Goal: Task Accomplishment & Management: Use online tool/utility

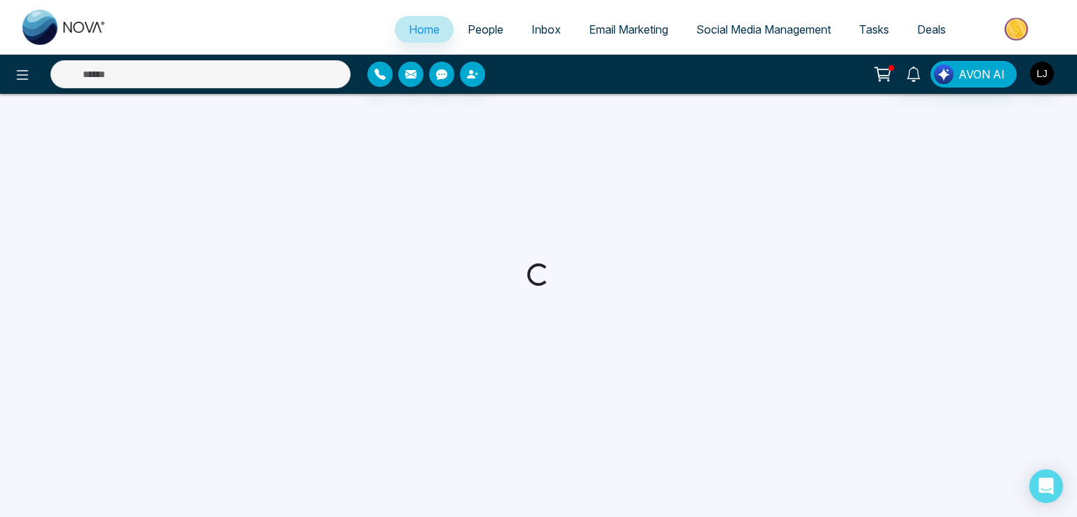
select select "*"
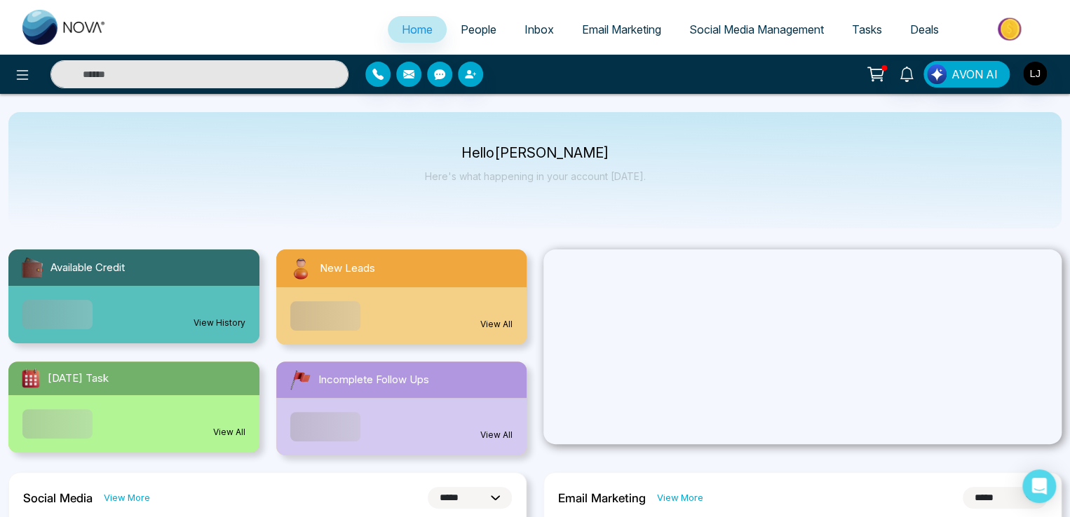
click at [613, 36] on link "Email Marketing" at bounding box center [621, 29] width 107 height 27
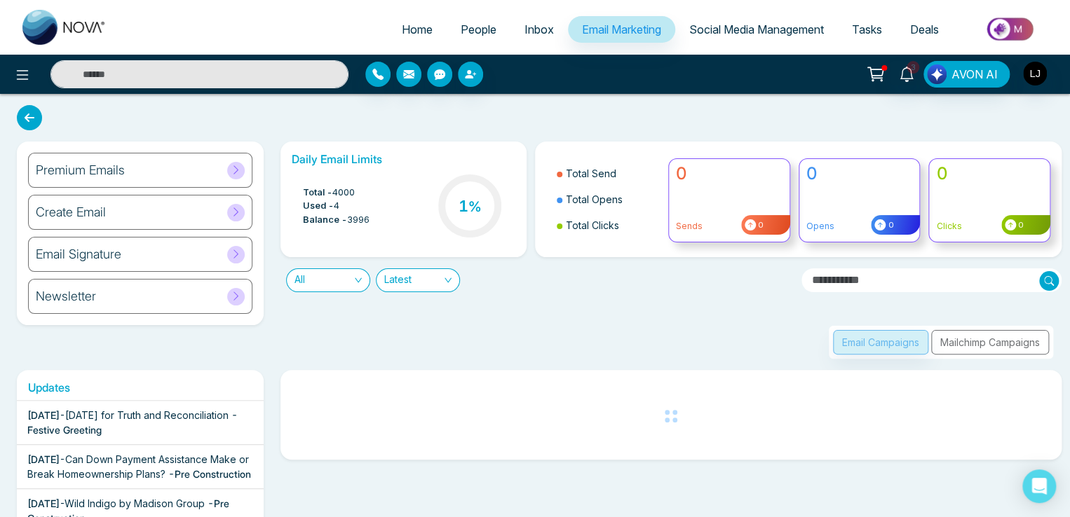
click at [182, 208] on div "Create Email" at bounding box center [140, 212] width 224 height 35
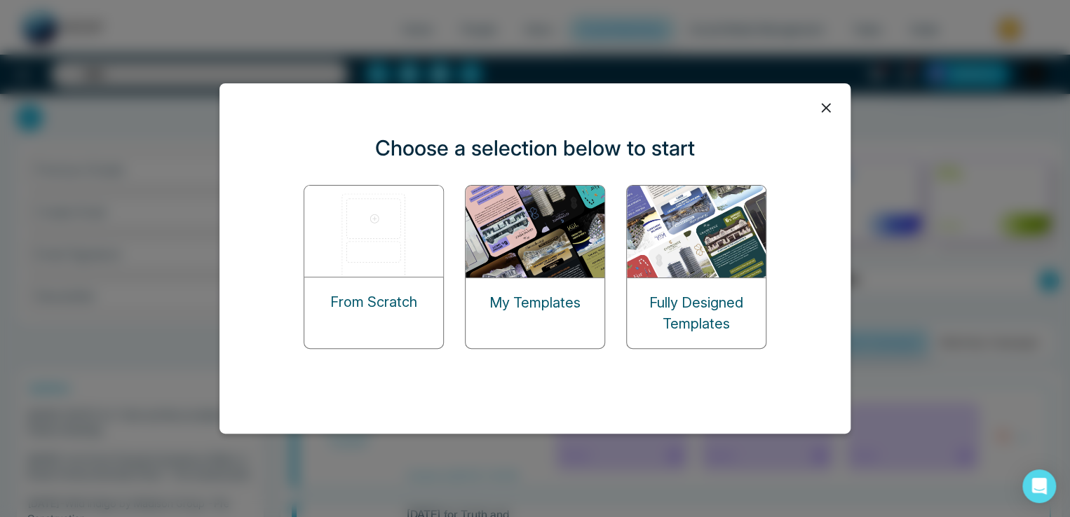
click at [691, 241] on div "Fully Designed Templates" at bounding box center [696, 267] width 140 height 164
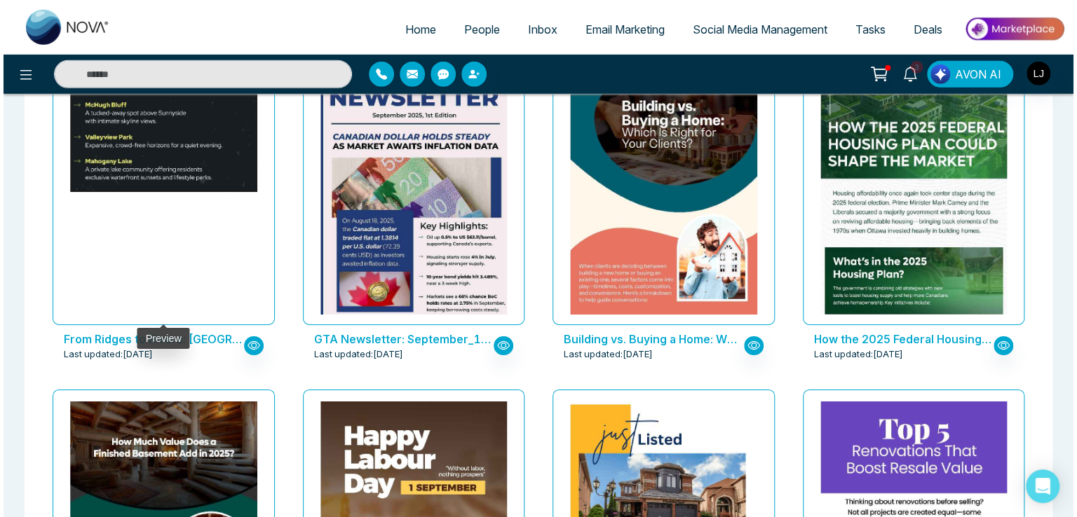
scroll to position [2243, 0]
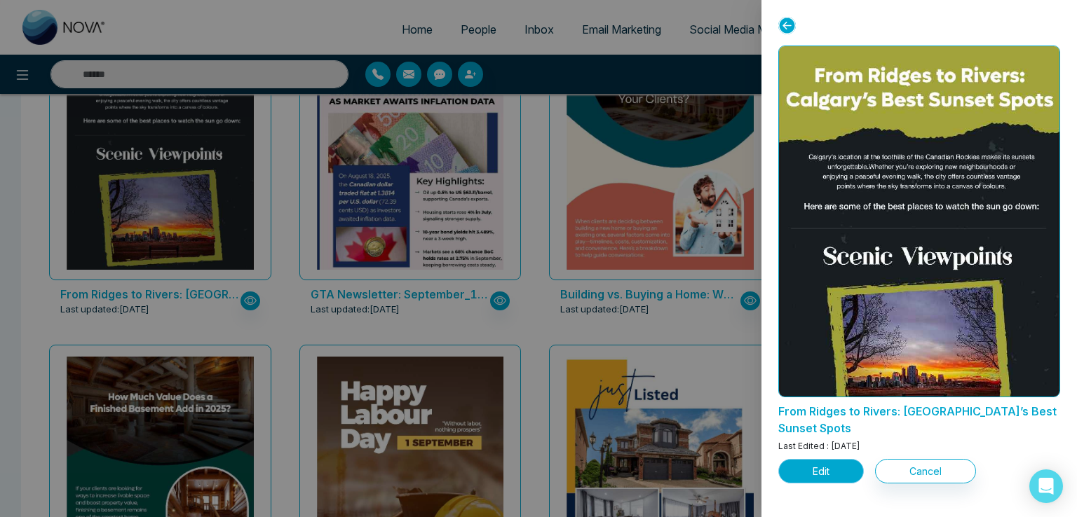
click at [810, 459] on button "Edit" at bounding box center [821, 471] width 86 height 25
